Goal: Check status: Check status

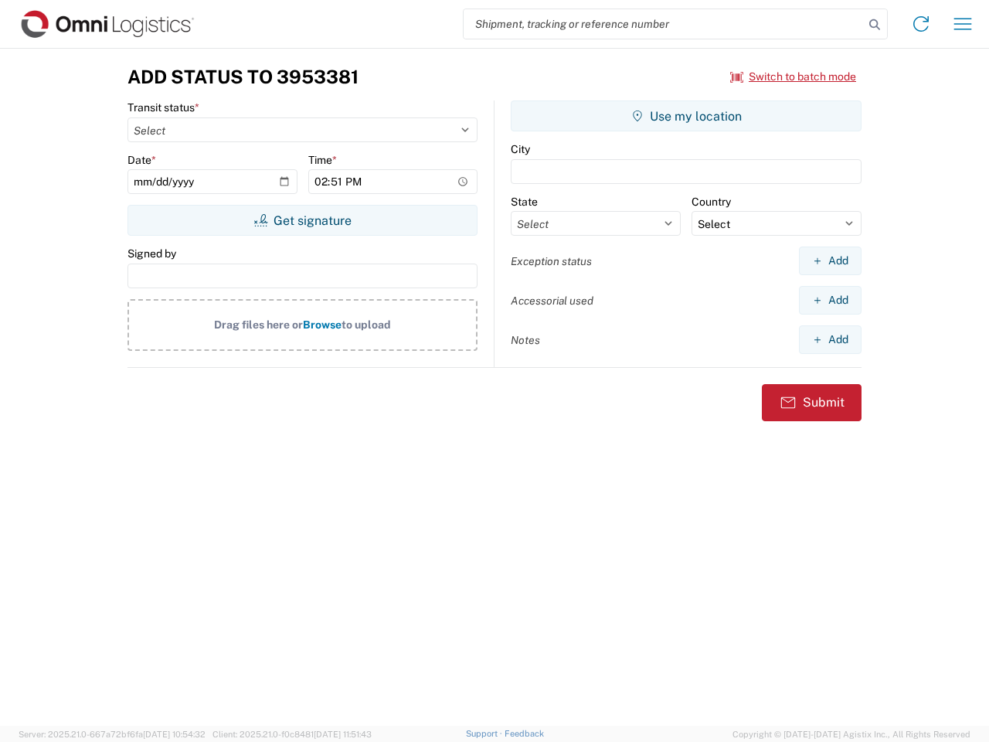
click at [664, 24] on input "search" at bounding box center [664, 23] width 400 height 29
click at [875, 25] on icon at bounding box center [875, 25] width 22 height 22
click at [921, 24] on icon at bounding box center [921, 24] width 25 height 25
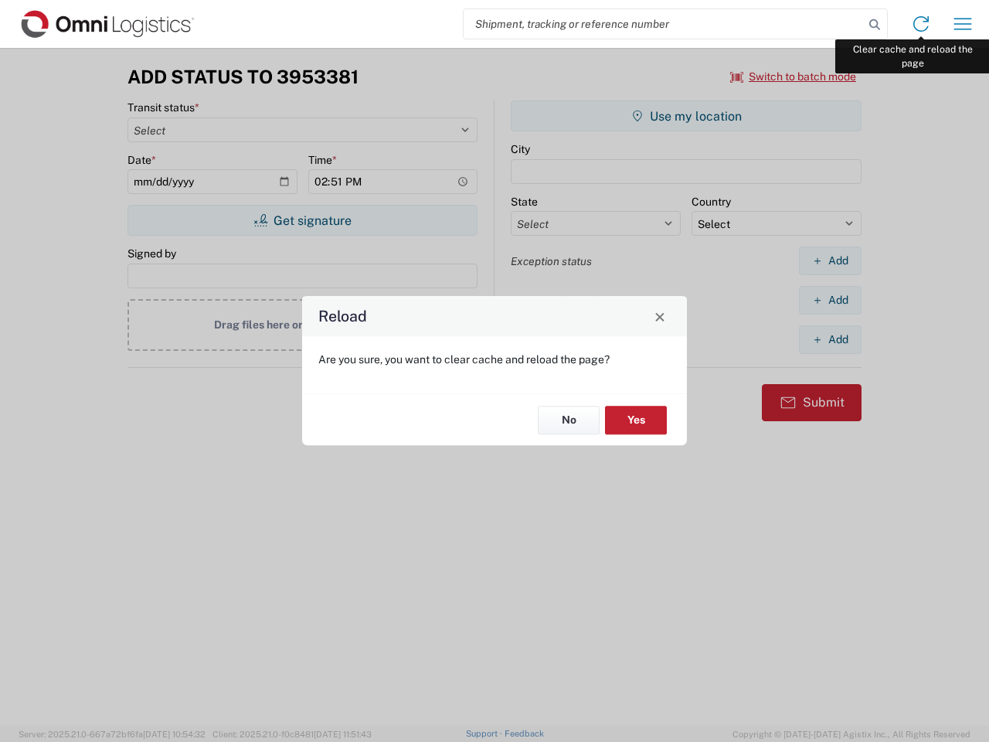
click at [963, 24] on div "Reload Are you sure, you want to clear cache and reload the page? No Yes" at bounding box center [494, 371] width 989 height 742
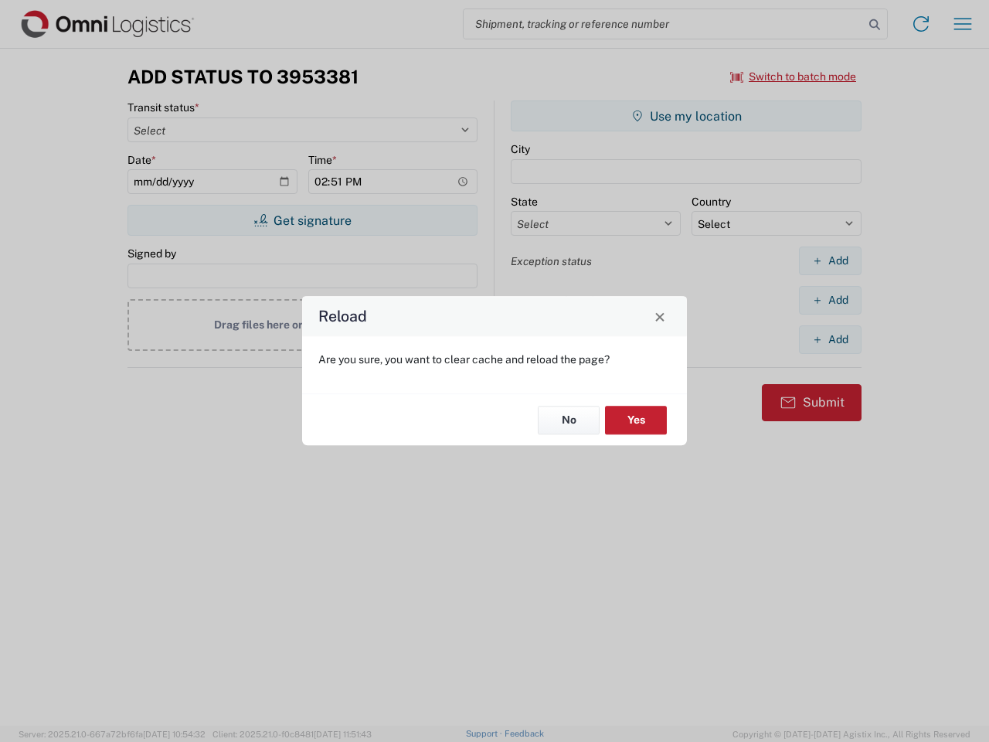
click at [794, 77] on div "Reload Are you sure, you want to clear cache and reload the page? No Yes" at bounding box center [494, 371] width 989 height 742
click at [302, 220] on div "Reload Are you sure, you want to clear cache and reload the page? No Yes" at bounding box center [494, 371] width 989 height 742
click at [686, 116] on div "Reload Are you sure, you want to clear cache and reload the page? No Yes" at bounding box center [494, 371] width 989 height 742
click at [830, 260] on div "Reload Are you sure, you want to clear cache and reload the page? No Yes" at bounding box center [494, 371] width 989 height 742
click at [830, 300] on div "Reload Are you sure, you want to clear cache and reload the page? No Yes" at bounding box center [494, 371] width 989 height 742
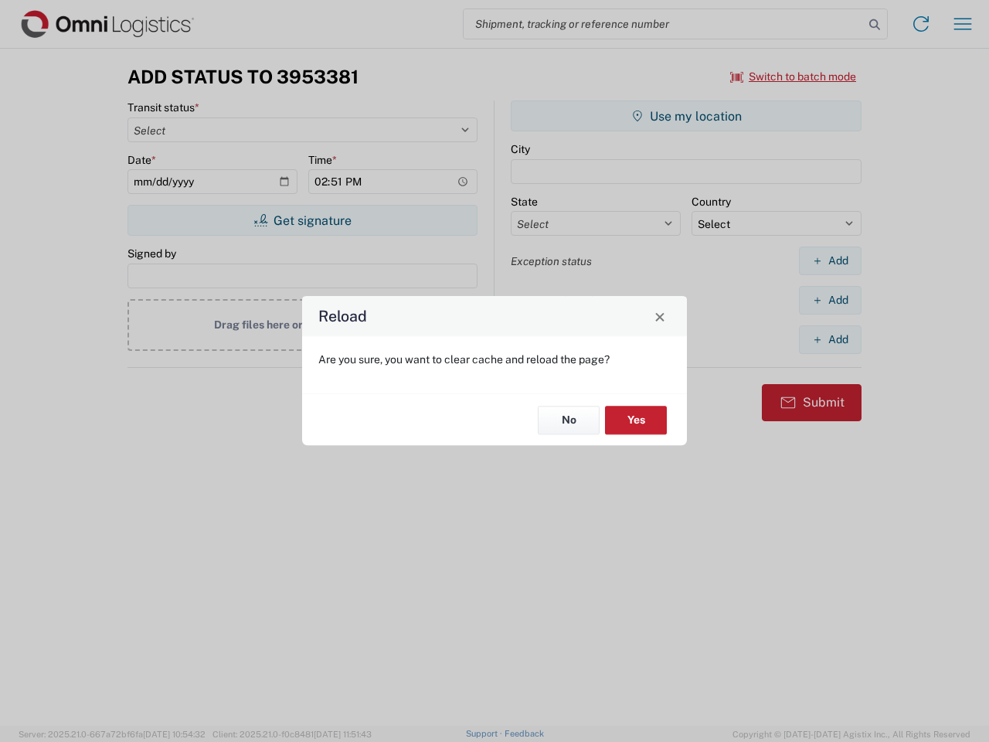
click at [830, 339] on div "Reload Are you sure, you want to clear cache and reload the page? No Yes" at bounding box center [494, 371] width 989 height 742
